Goal: Information Seeking & Learning: Learn about a topic

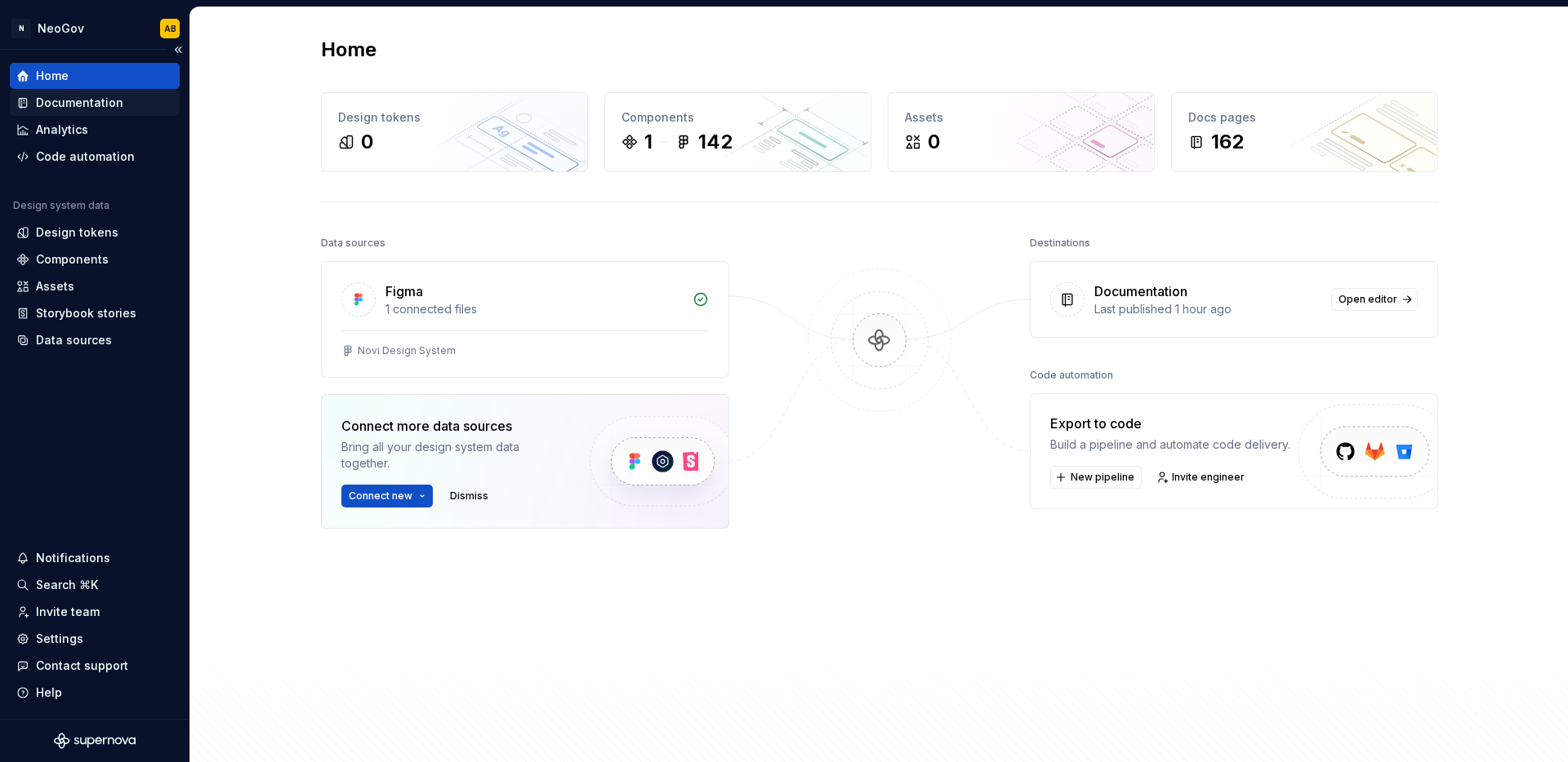
click at [119, 104] on div "Documentation" at bounding box center [79, 103] width 87 height 17
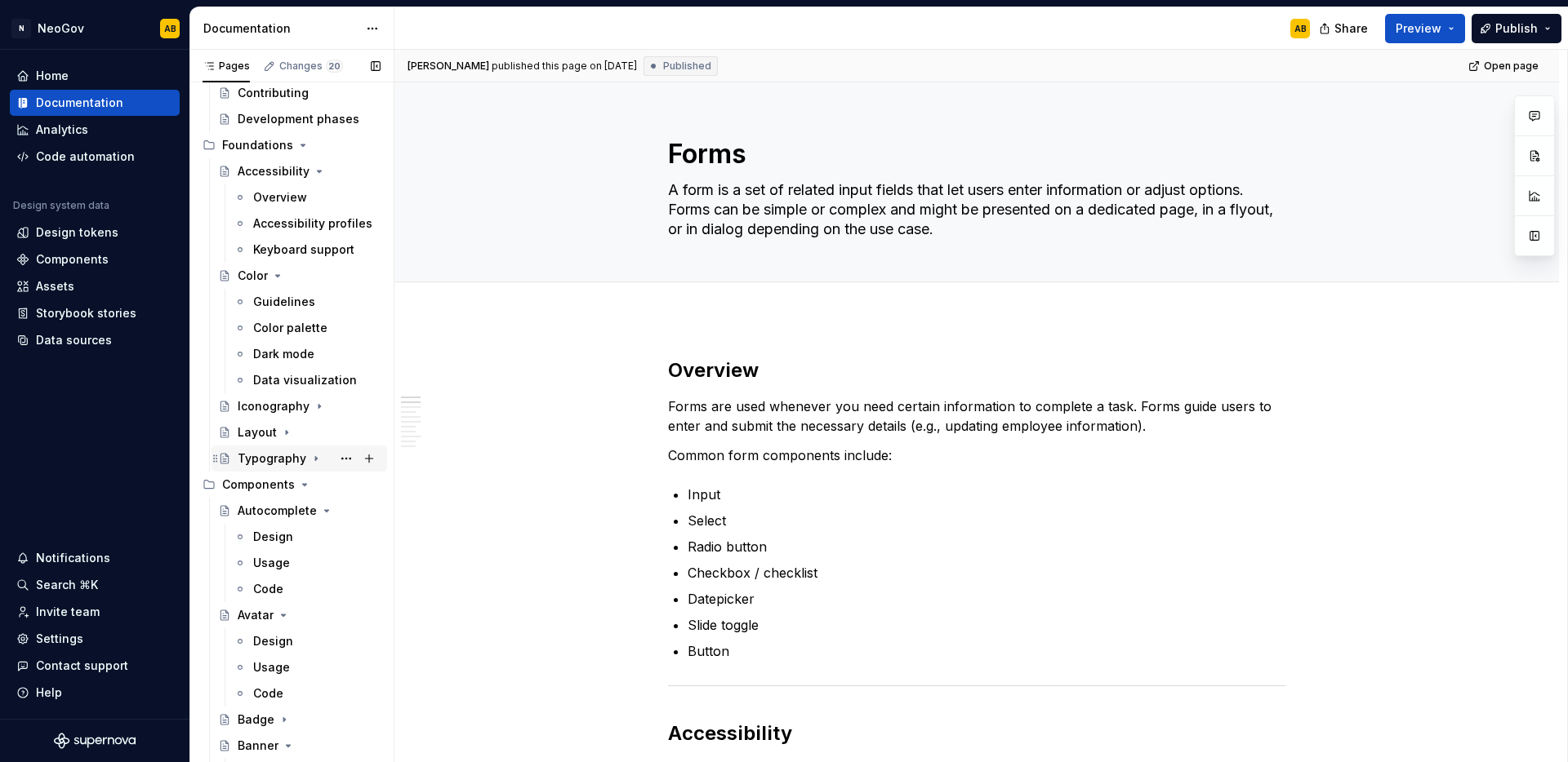
scroll to position [331, 0]
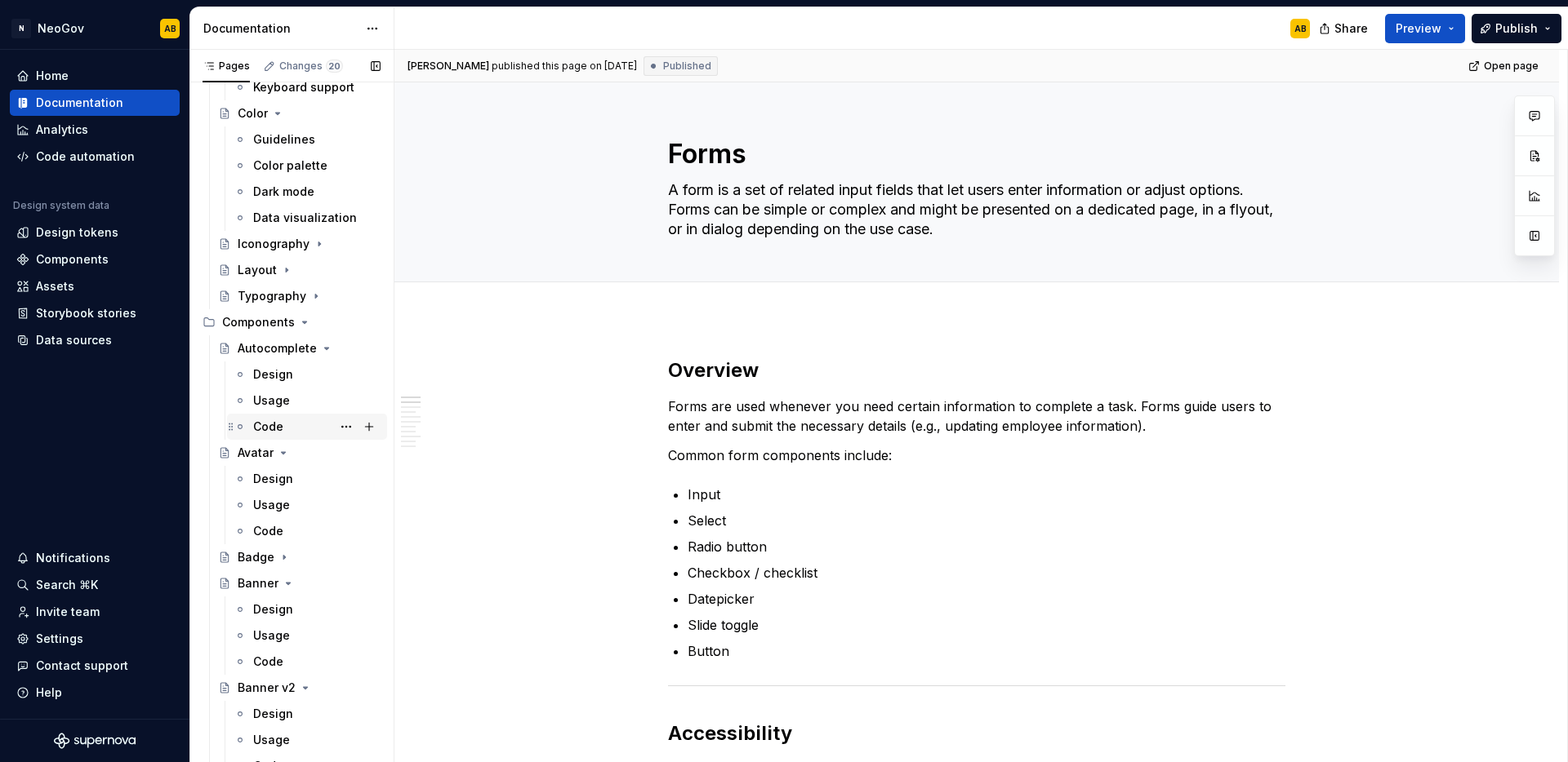
click at [274, 427] on div "Code" at bounding box center [268, 427] width 30 height 17
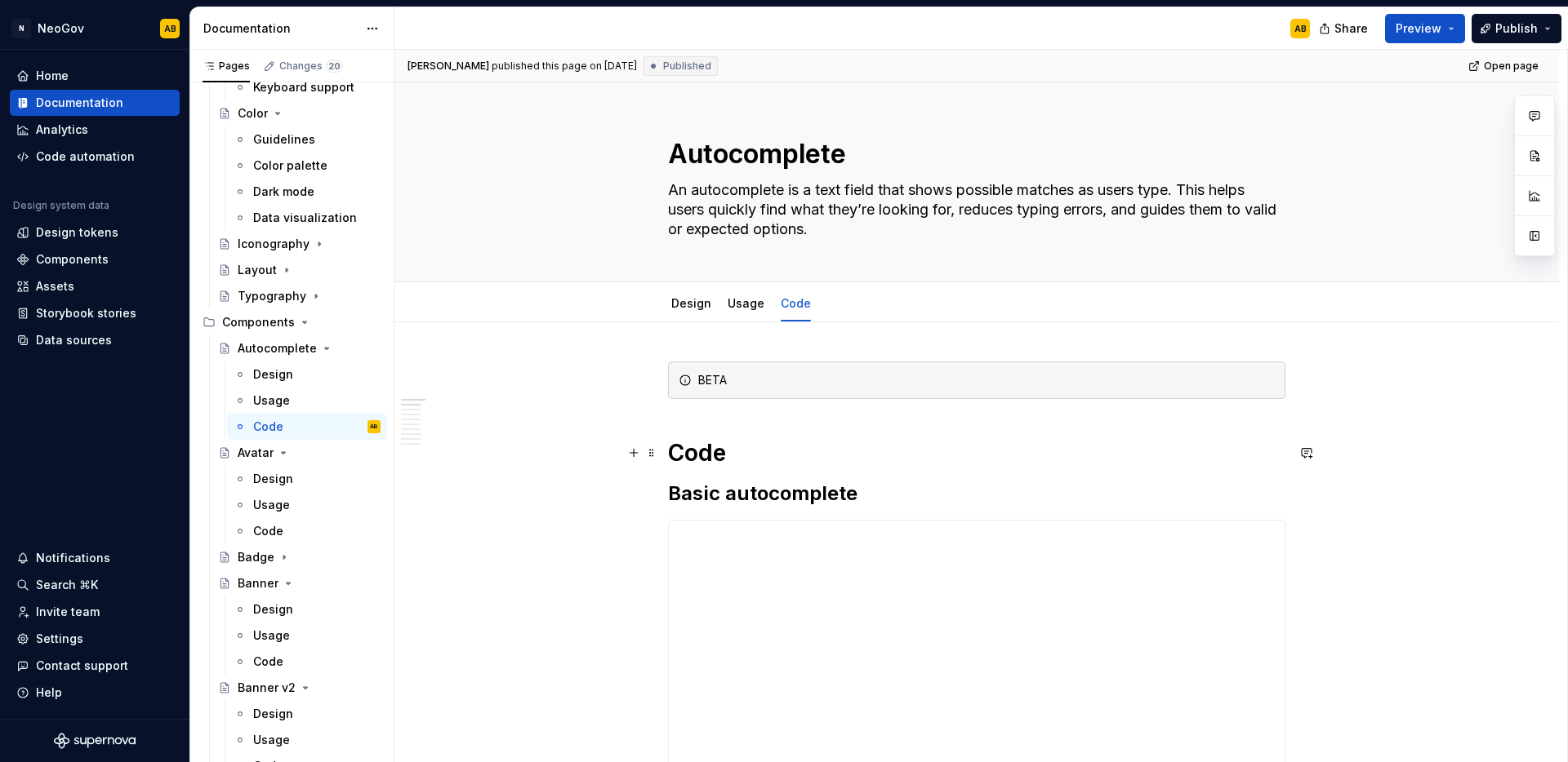
click at [734, 455] on h1 "Code" at bounding box center [976, 452] width 617 height 29
type textarea "*"
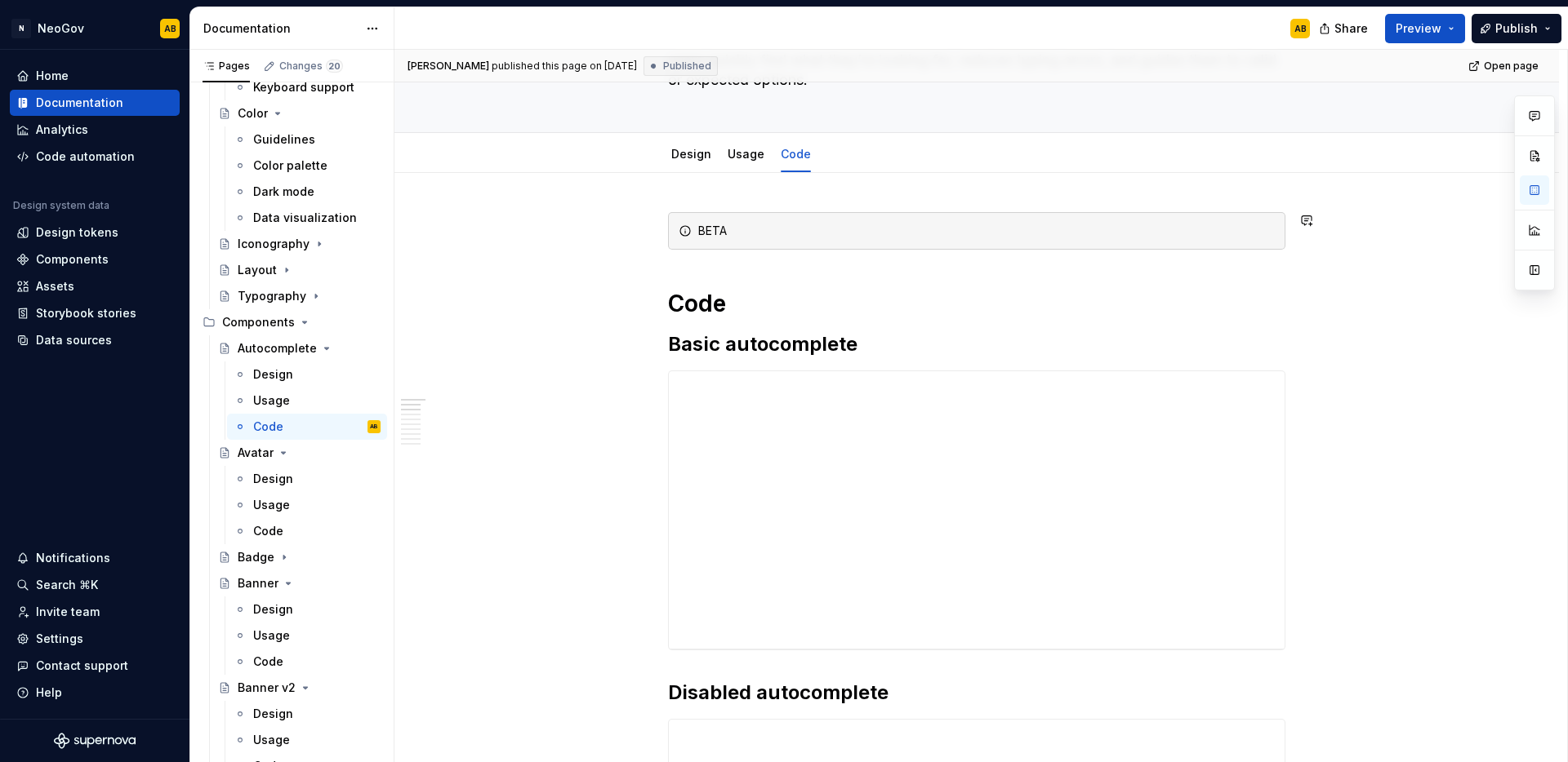
scroll to position [154, 0]
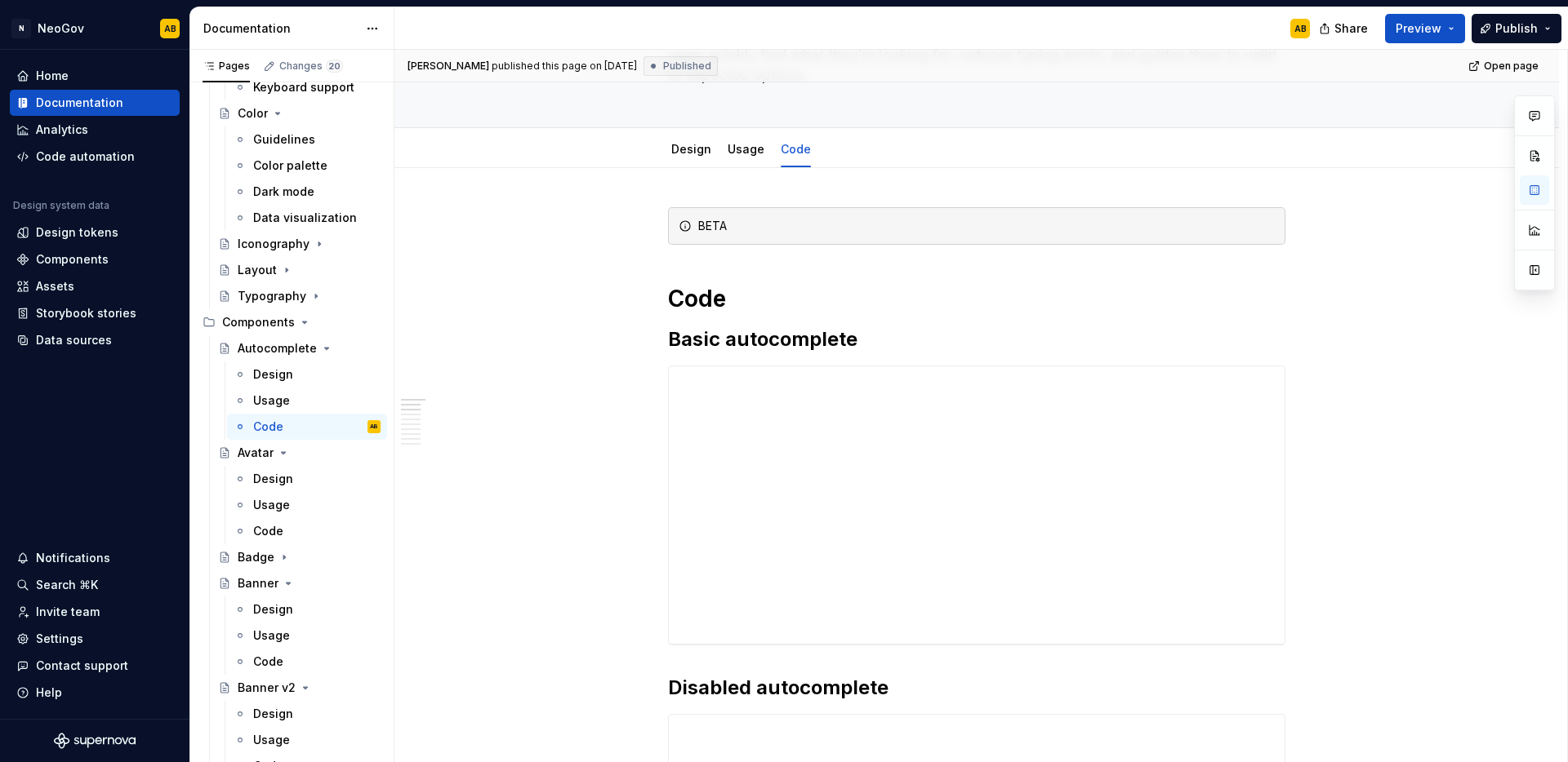
type textarea "*"
